Goal: Book appointment/travel/reservation

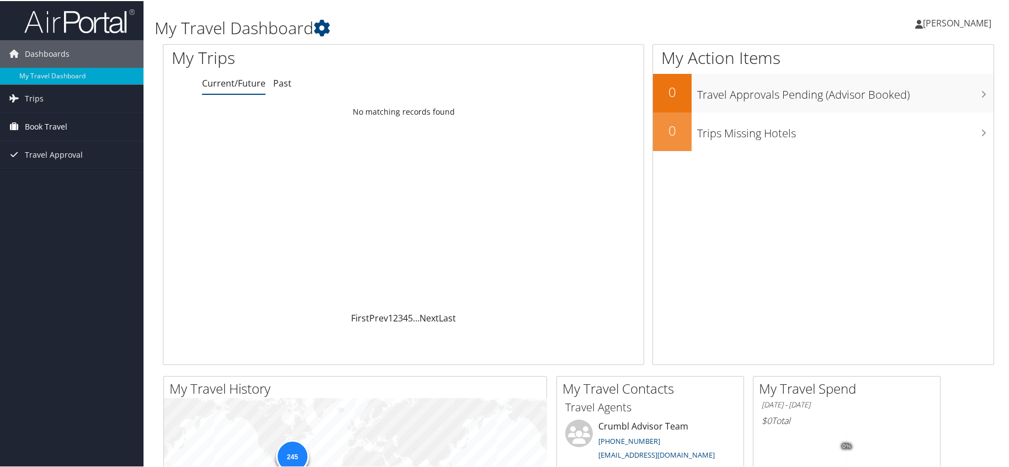
click at [38, 125] on span "Book Travel" at bounding box center [46, 126] width 42 height 28
click at [46, 179] on link "Book/Manage Online Trips" at bounding box center [71, 181] width 143 height 17
